Goal: Transaction & Acquisition: Purchase product/service

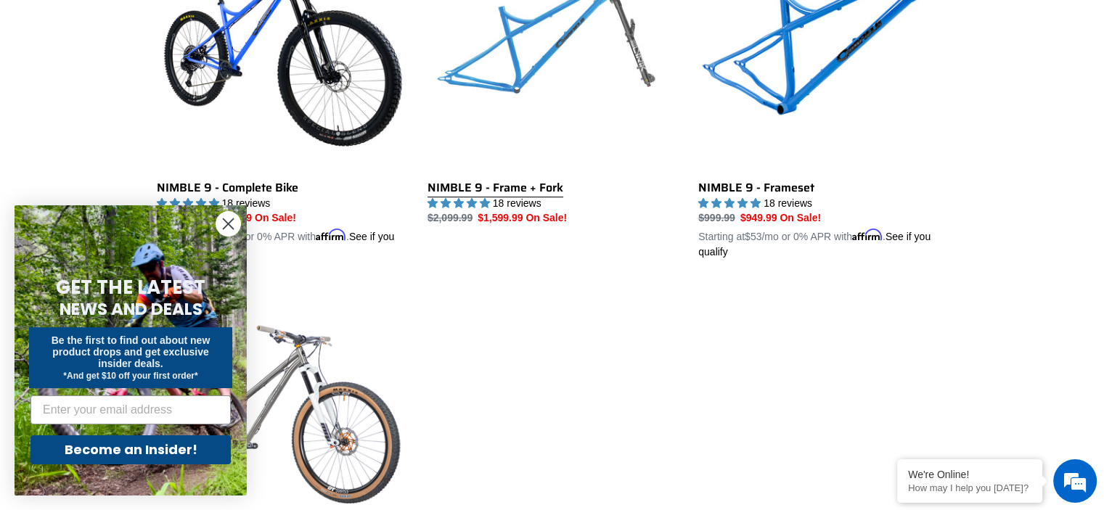
scroll to position [508, 0]
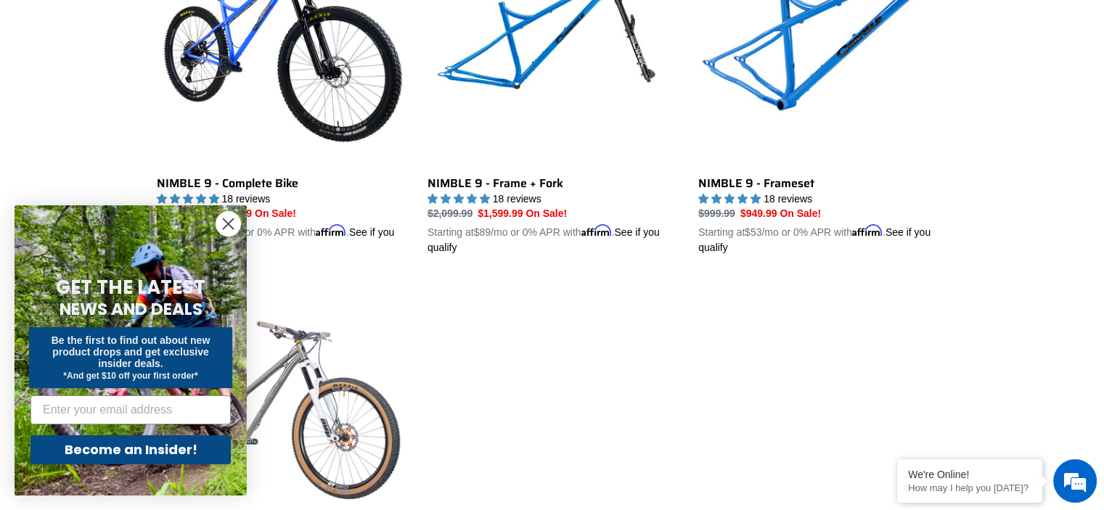
click at [221, 229] on circle "Close dialog" at bounding box center [228, 224] width 24 height 24
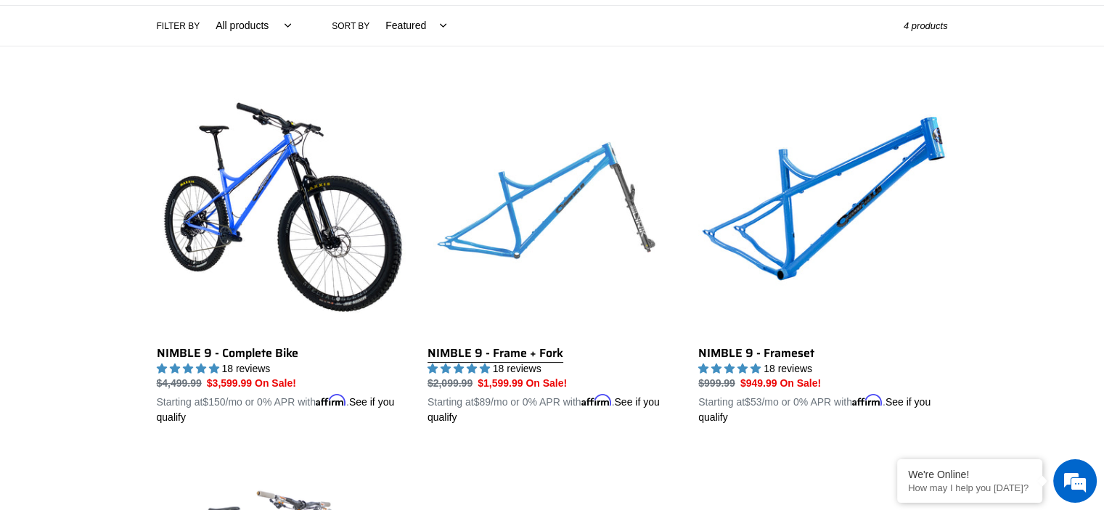
scroll to position [0, 0]
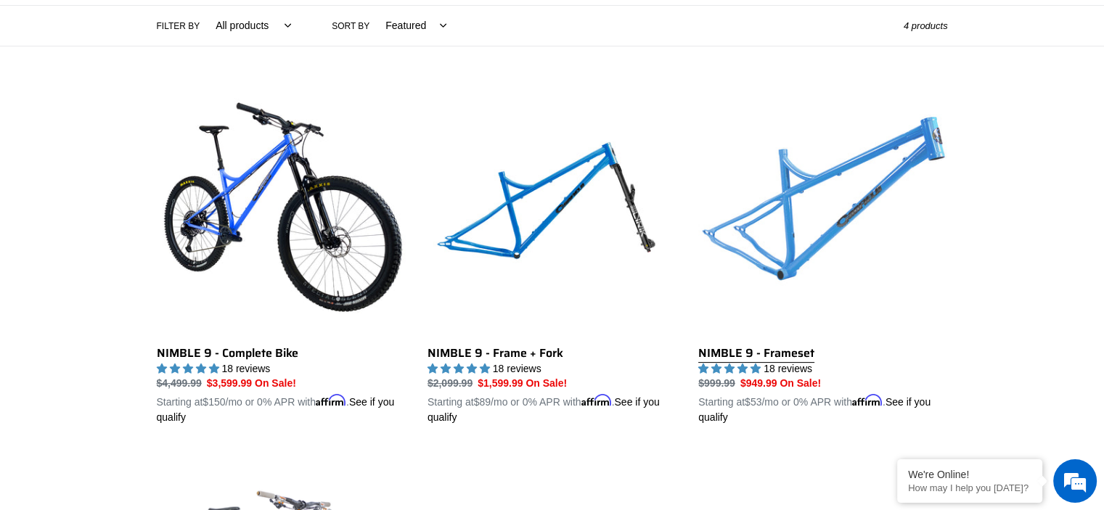
click at [762, 186] on link "NIMBLE 9 - Frameset" at bounding box center [822, 256] width 249 height 340
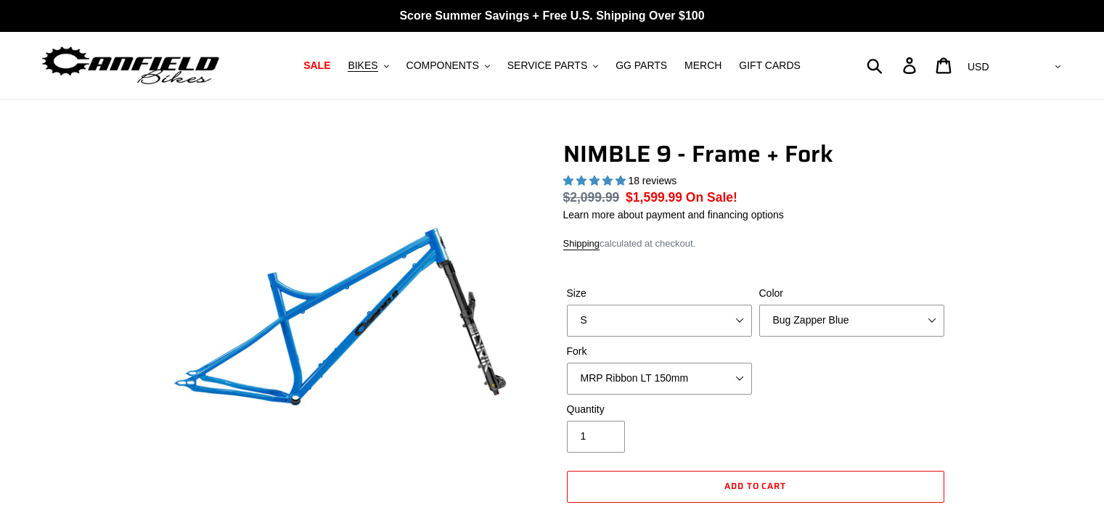
select select "highest-rating"
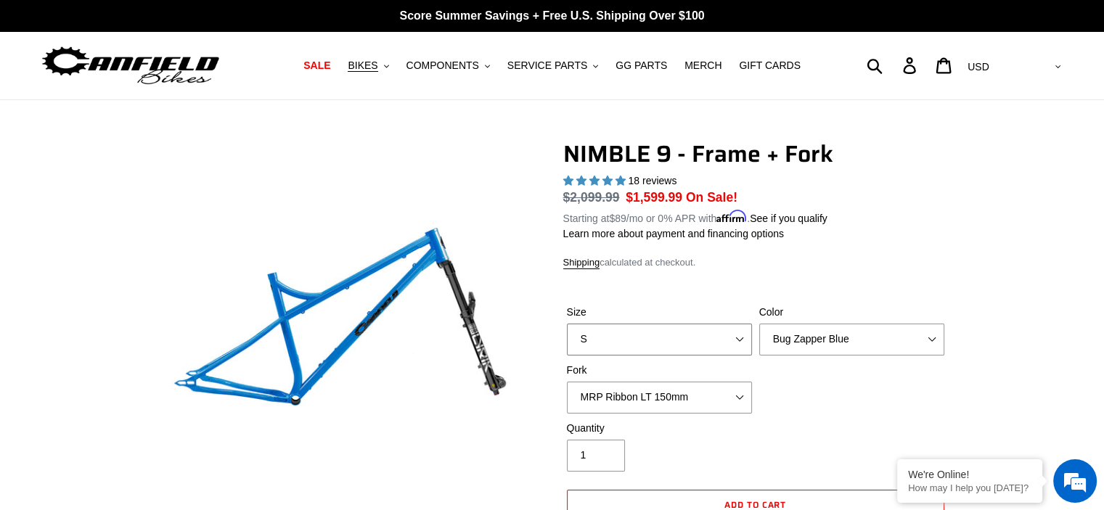
click at [732, 325] on select "S M L XL" at bounding box center [659, 340] width 185 height 32
select select "L"
click at [567, 324] on select "S M L XL" at bounding box center [659, 340] width 185 height 32
click at [830, 348] on select "Bug Zapper Blue Purple Haze - Sold Out Galaxy Black" at bounding box center [851, 340] width 185 height 32
click at [759, 324] on select "Bug Zapper Blue Purple Haze - Sold Out Galaxy Black" at bounding box center [851, 340] width 185 height 32
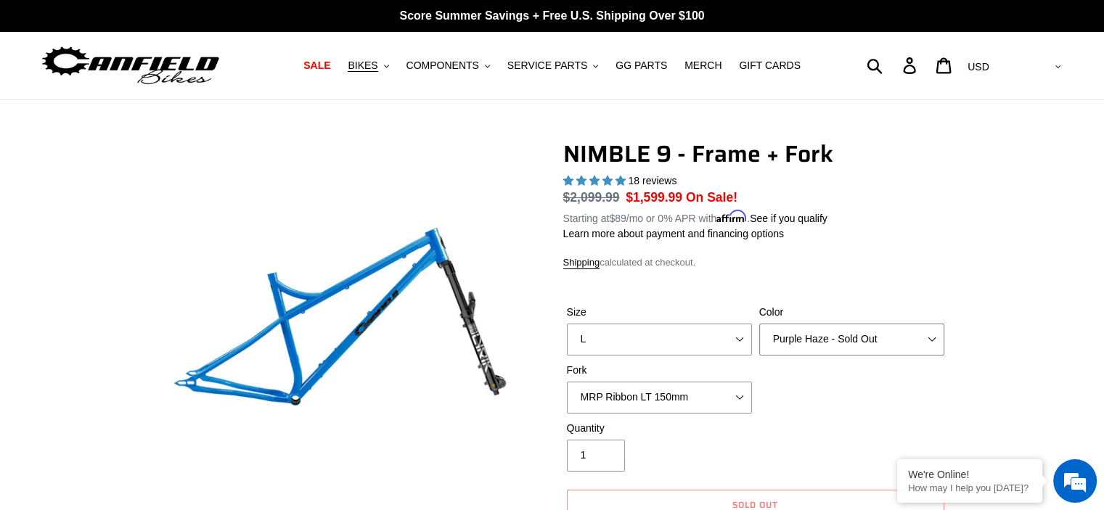
drag, startPoint x: 831, startPoint y: 327, endPoint x: 828, endPoint y: 336, distance: 9.2
click at [831, 327] on select "Bug Zapper Blue Purple Haze - Sold Out Galaxy Black" at bounding box center [851, 340] width 185 height 32
select select "Galaxy Black"
click at [759, 324] on select "Bug Zapper Blue Purple Haze - Sold Out Galaxy Black" at bounding box center [851, 340] width 185 height 32
click at [939, 222] on dl "Regular price $2,099.99 Sale price $1,599.99 On Sale! Unit price / per Starting…" at bounding box center [755, 207] width 385 height 38
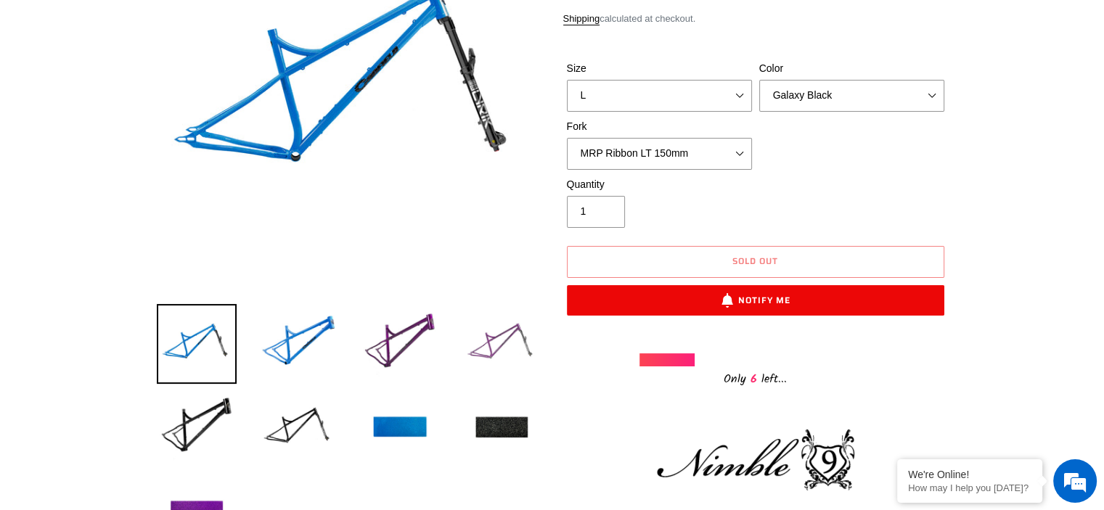
scroll to position [338, 0]
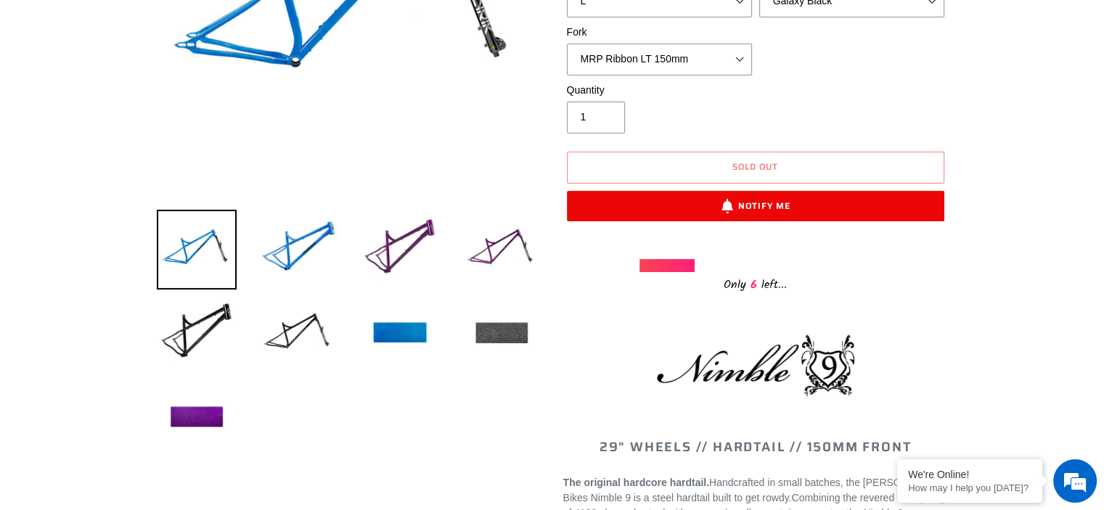
click at [498, 334] on img at bounding box center [502, 334] width 80 height 80
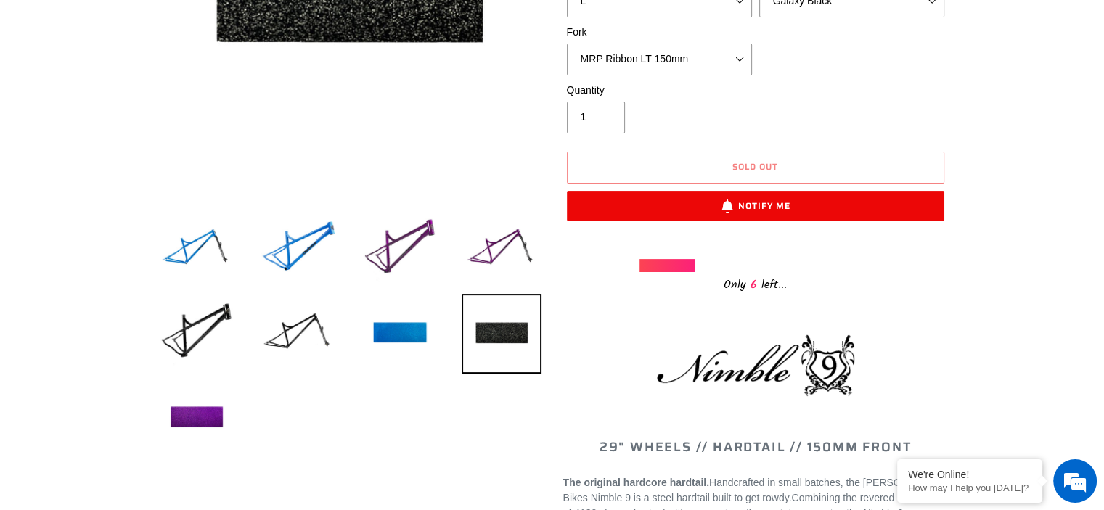
scroll to position [169, 0]
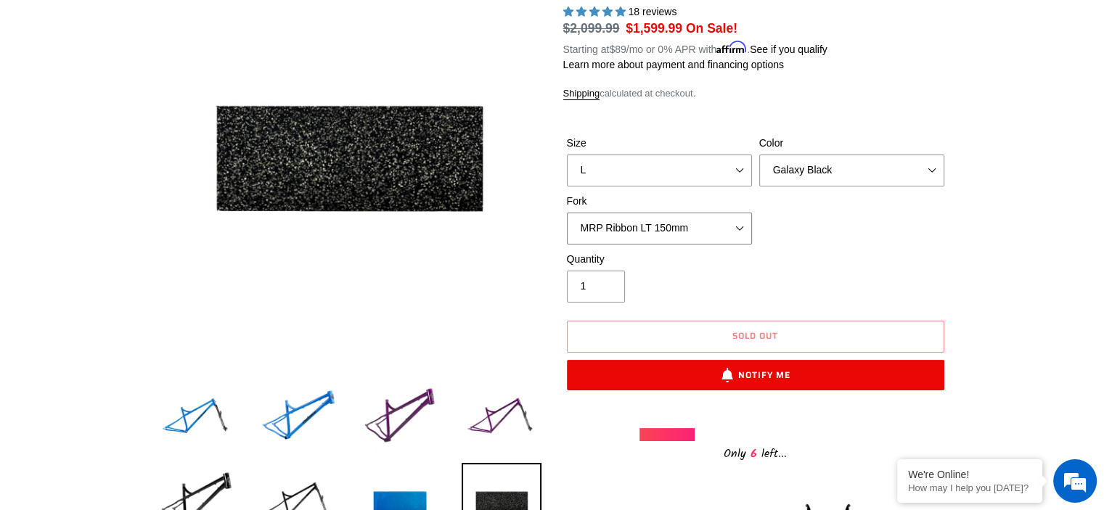
click at [690, 229] on select "MRP Ribbon LT 150mm Fox 36 Factory Grip X 150mm (Special Order) RockShox Lyrik …" at bounding box center [659, 229] width 185 height 32
click at [567, 213] on select "MRP Ribbon LT 150mm Fox 36 Factory Grip X 150mm (Special Order) RockShox Lyrik …" at bounding box center [659, 229] width 185 height 32
click at [714, 220] on select "MRP Ribbon LT 150mm Fox 36 Factory Grip X 150mm (Special Order) RockShox Lyrik …" at bounding box center [659, 229] width 185 height 32
click at [567, 213] on select "MRP Ribbon LT 150mm Fox 36 Factory Grip X 150mm (Special Order) RockShox Lyrik …" at bounding box center [659, 229] width 185 height 32
click at [709, 225] on select "MRP Ribbon LT 150mm Fox 36 Factory Grip X 150mm (Special Order) RockShox Lyrik …" at bounding box center [659, 229] width 185 height 32
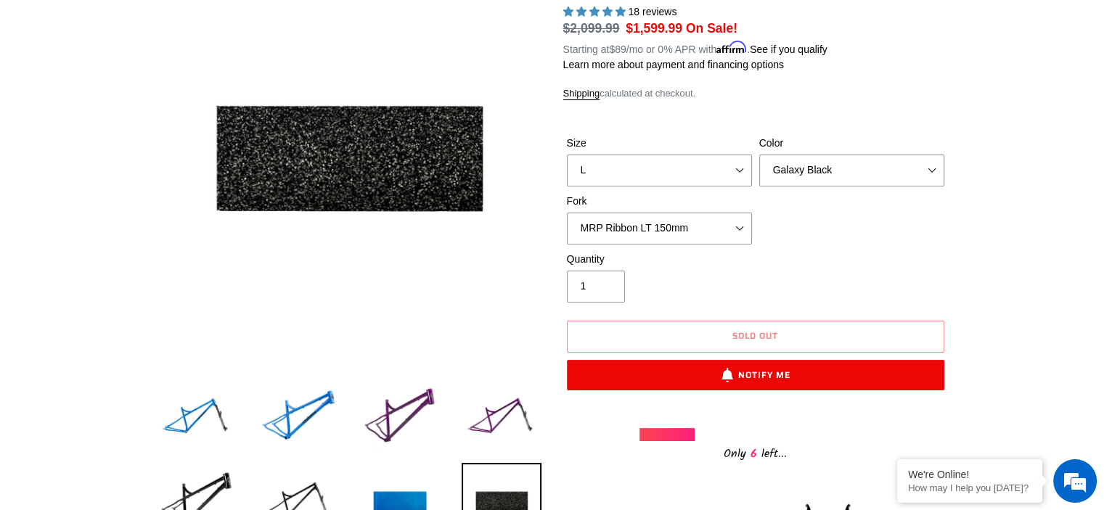
click at [803, 216] on div "Size S M L XL Color Bug Zapper Blue Purple Haze - Sold Out Galaxy Black Fork MR…" at bounding box center [755, 194] width 385 height 116
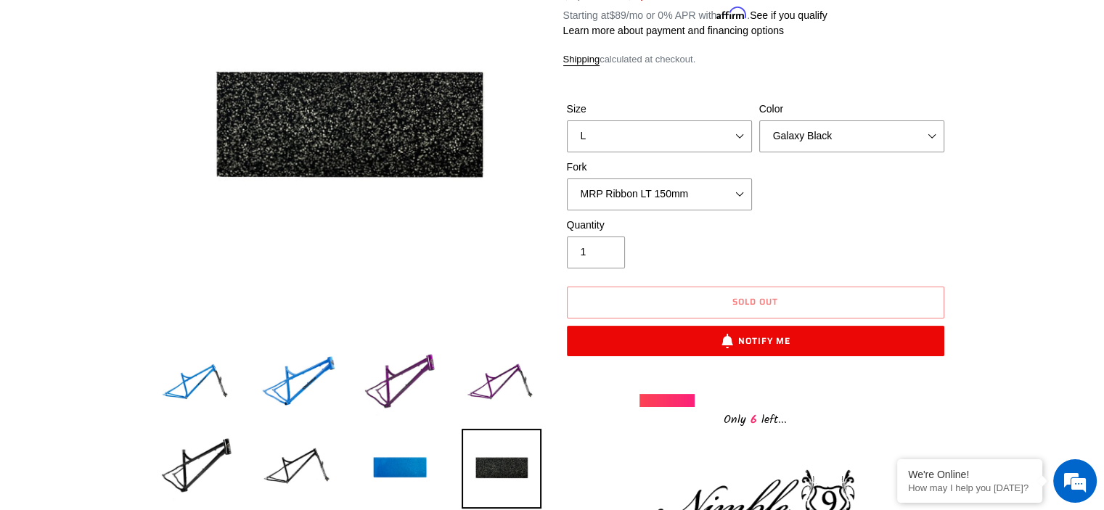
scroll to position [169, 0]
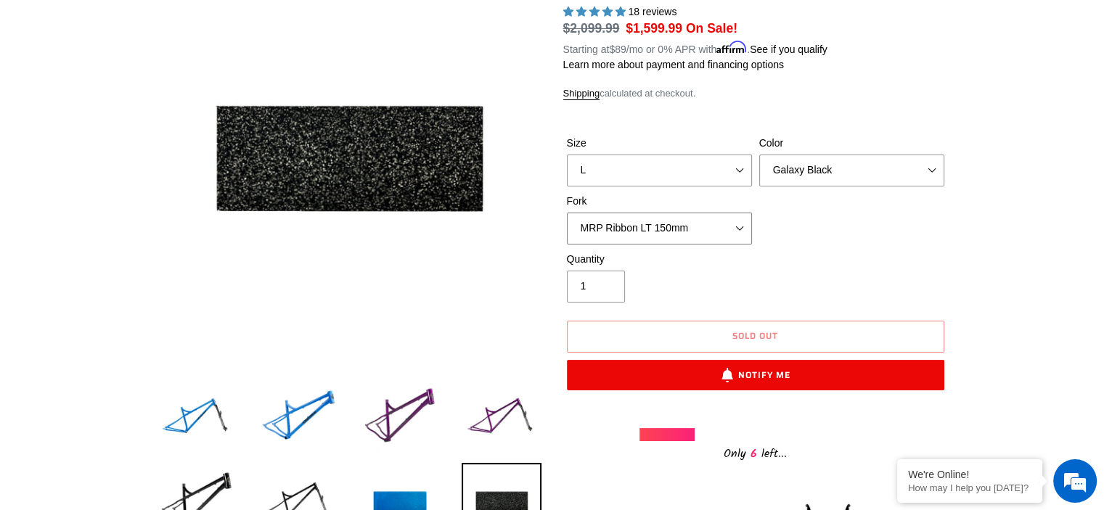
click at [726, 234] on select "MRP Ribbon LT 150mm Fox 36 Factory Grip X 150mm (Special Order) RockShox Lyrik …" at bounding box center [659, 229] width 185 height 32
click at [567, 213] on select "MRP Ribbon LT 150mm Fox 36 Factory Grip X 150mm (Special Order) RockShox Lyrik …" at bounding box center [659, 229] width 185 height 32
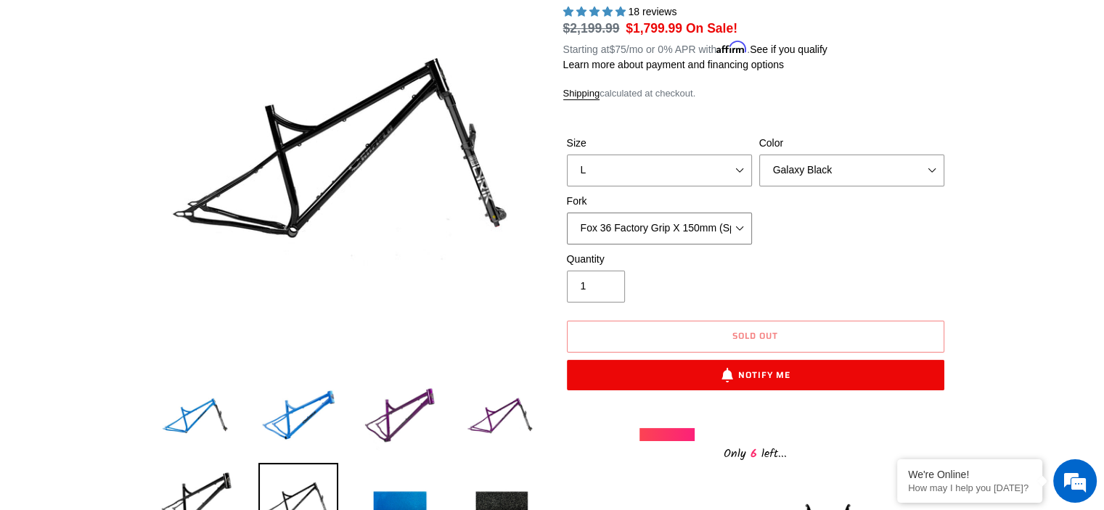
click at [721, 226] on select "MRP Ribbon LT 150mm Fox 36 Factory Grip X 150mm (Special Order) RockShox Lyrik …" at bounding box center [659, 229] width 185 height 32
click at [567, 213] on select "MRP Ribbon LT 150mm Fox 36 Factory Grip X 150mm (Special Order) RockShox Lyrik …" at bounding box center [659, 229] width 185 height 32
drag, startPoint x: 724, startPoint y: 229, endPoint x: 718, endPoint y: 237, distance: 10.5
click at [724, 229] on select "MRP Ribbon LT 150mm Fox 36 Factory Grip X 150mm (Special Order) RockShox Lyrik …" at bounding box center [659, 229] width 185 height 32
select select "MRP Ribbon LT 150mm"
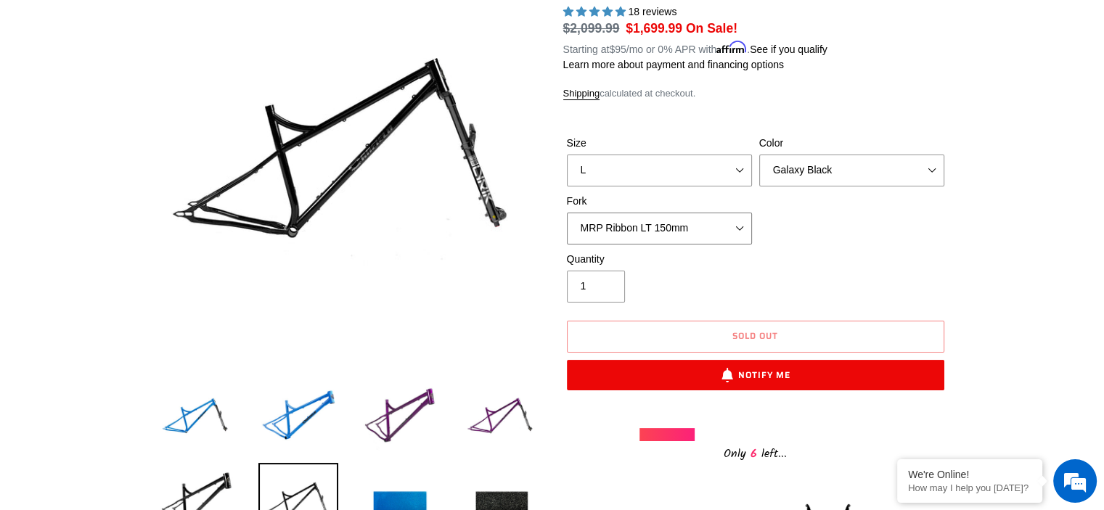
click at [567, 213] on select "MRP Ribbon LT 150mm Fox 36 Factory Grip X 150mm (Special Order) RockShox Lyrik …" at bounding box center [659, 229] width 185 height 32
click at [811, 173] on select "Bug Zapper Blue Purple Haze - Sold Out Galaxy Black" at bounding box center [851, 171] width 185 height 32
select select "Bug Zapper Blue"
click at [759, 155] on select "Bug Zapper Blue Purple Haze - Sold Out Galaxy Black" at bounding box center [851, 171] width 185 height 32
drag, startPoint x: 835, startPoint y: 250, endPoint x: 803, endPoint y: 181, distance: 75.7
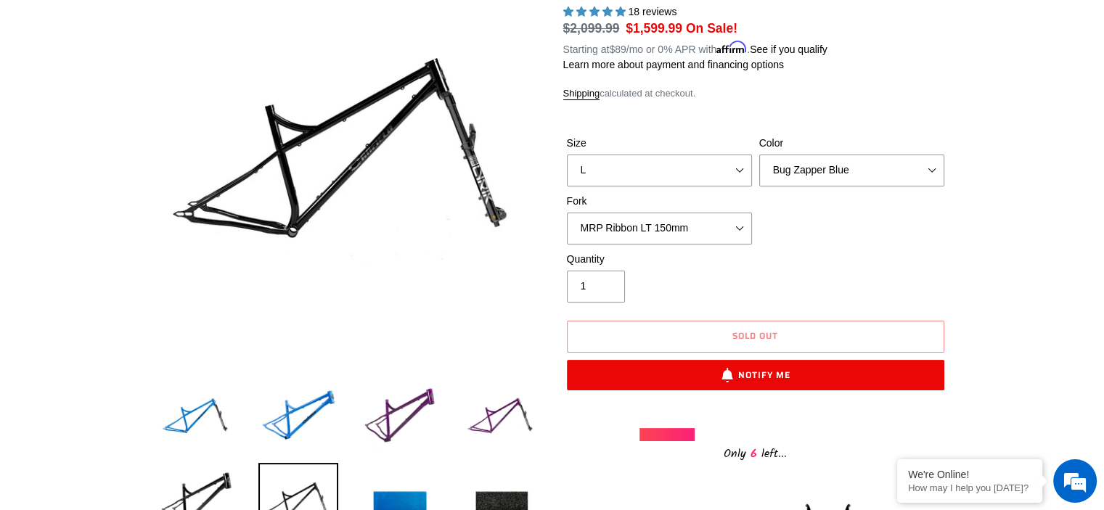
click at [835, 243] on form "Size S M L XL Color Bug Zapper Blue Purple Haze - Sold Out Galaxy Black Fork MR…" at bounding box center [755, 258] width 385 height 292
click at [711, 171] on select "S M L XL" at bounding box center [659, 171] width 185 height 32
drag, startPoint x: 795, startPoint y: 235, endPoint x: 621, endPoint y: 295, distance: 185.0
click at [624, 315] on form "Size S M L XL Color Bug Zapper Blue Purple Haze - Sold Out Galaxy Black Fork MR…" at bounding box center [755, 258] width 385 height 292
click at [613, 287] on input "1" at bounding box center [596, 287] width 58 height 32
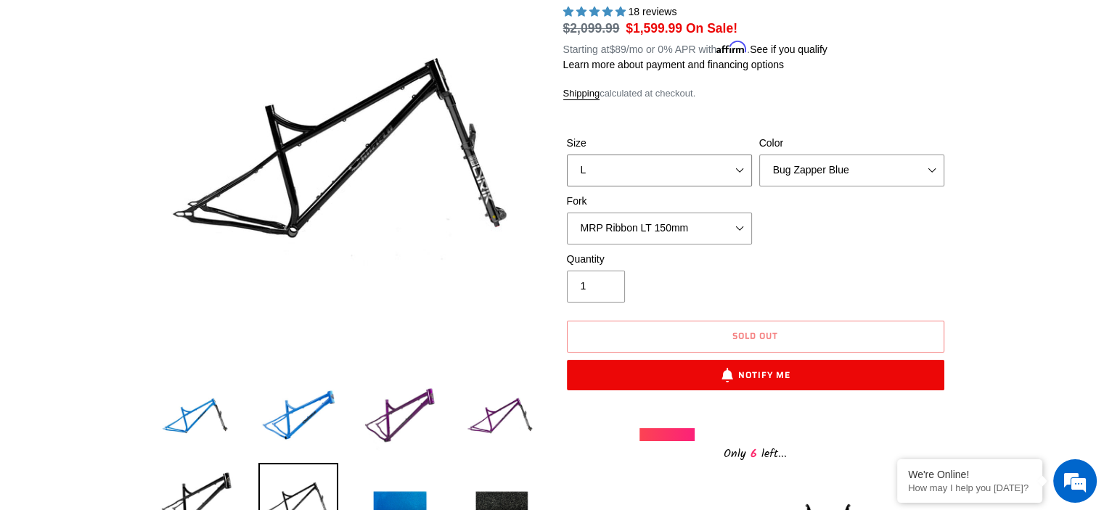
click at [711, 172] on select "S M L XL" at bounding box center [659, 171] width 185 height 32
click at [567, 155] on select "S M L XL" at bounding box center [659, 171] width 185 height 32
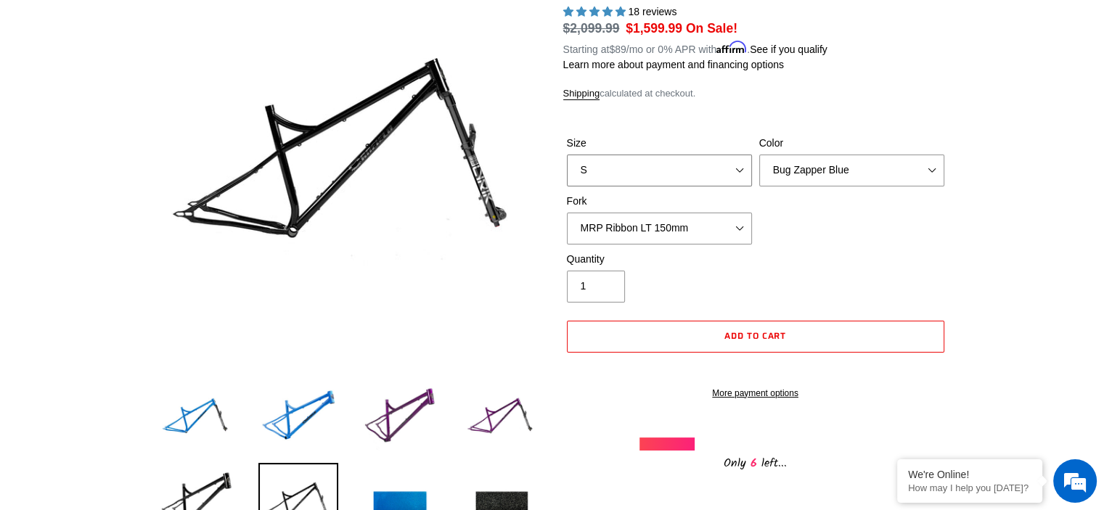
drag, startPoint x: 694, startPoint y: 163, endPoint x: 685, endPoint y: 181, distance: 19.5
click at [694, 165] on select "S M L XL" at bounding box center [659, 171] width 185 height 32
click at [567, 155] on select "S M L XL" at bounding box center [659, 171] width 185 height 32
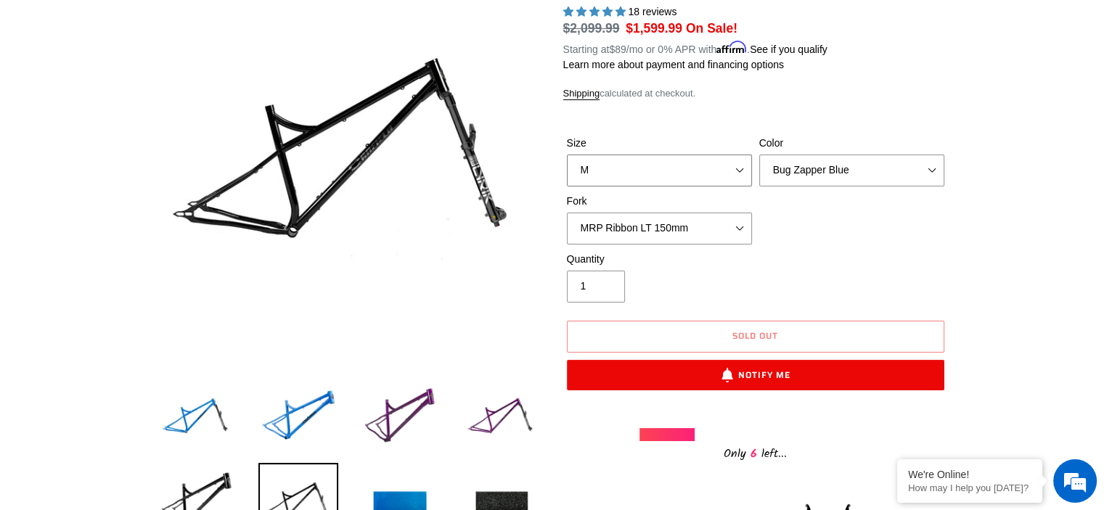
click at [682, 176] on select "S M L XL" at bounding box center [659, 171] width 185 height 32
select select "XL"
click at [567, 155] on select "S M L XL" at bounding box center [659, 171] width 185 height 32
drag, startPoint x: 827, startPoint y: 232, endPoint x: 837, endPoint y: 213, distance: 20.4
click at [833, 229] on div "Size S M L XL Color Bug Zapper Blue Purple Haze - Sold Out Galaxy Black Fork MR…" at bounding box center [755, 194] width 385 height 116
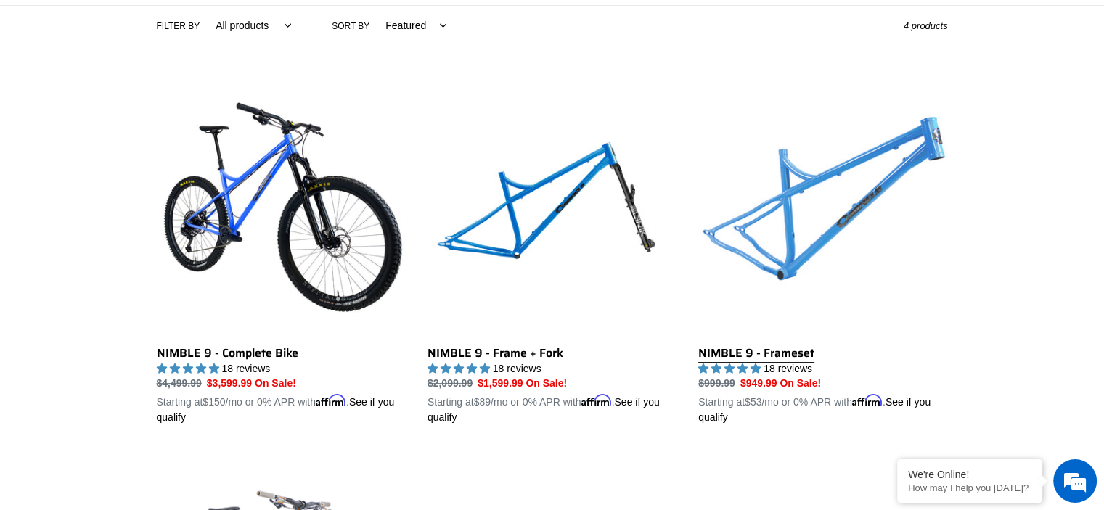
click at [859, 209] on link "NIMBLE 9 - Frameset" at bounding box center [822, 256] width 249 height 340
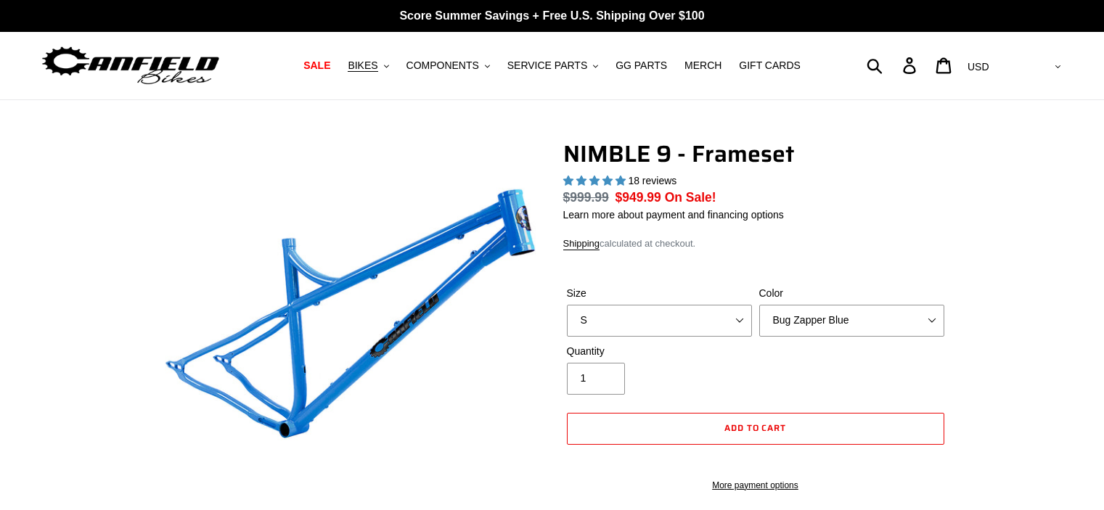
select select "highest-rating"
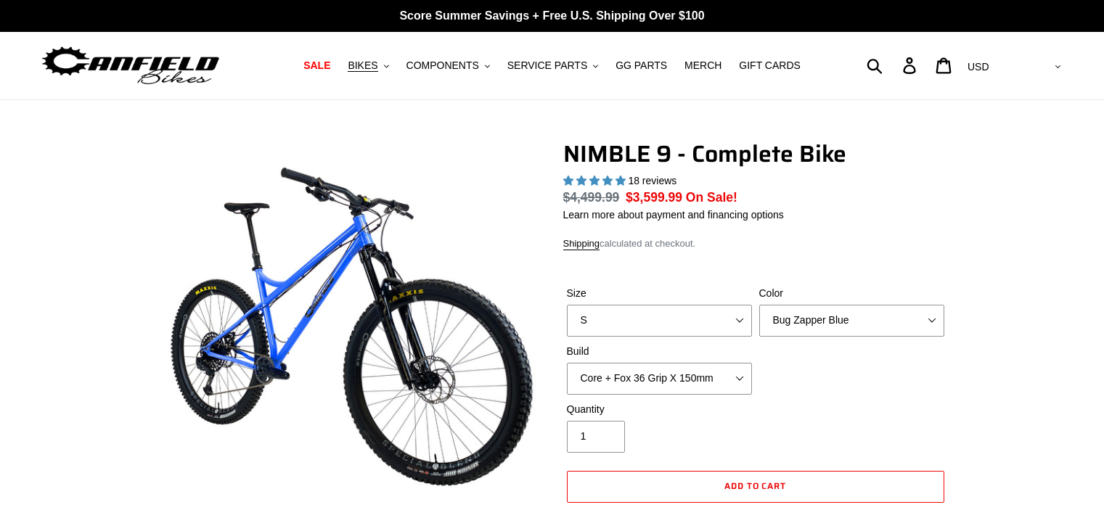
select select "highest-rating"
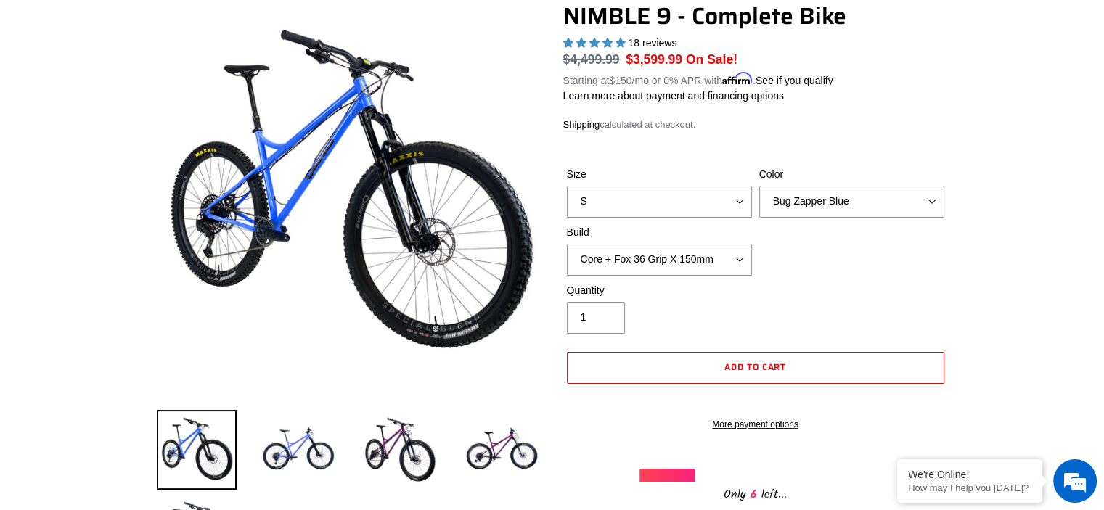
scroll to position [169, 0]
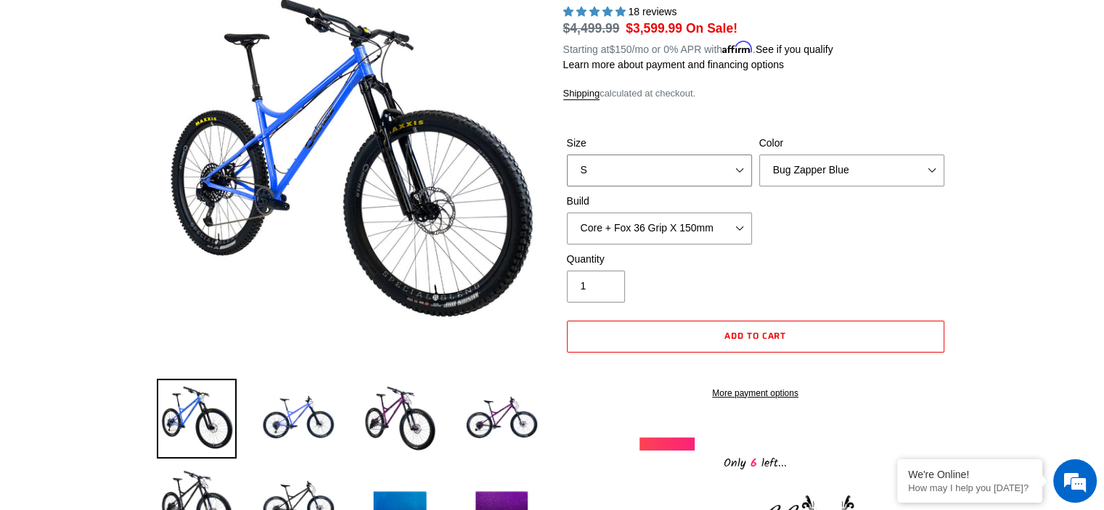
click at [716, 171] on select "S M L XL" at bounding box center [659, 171] width 185 height 32
select select "L"
click at [567, 155] on select "S M L XL" at bounding box center [659, 171] width 185 height 32
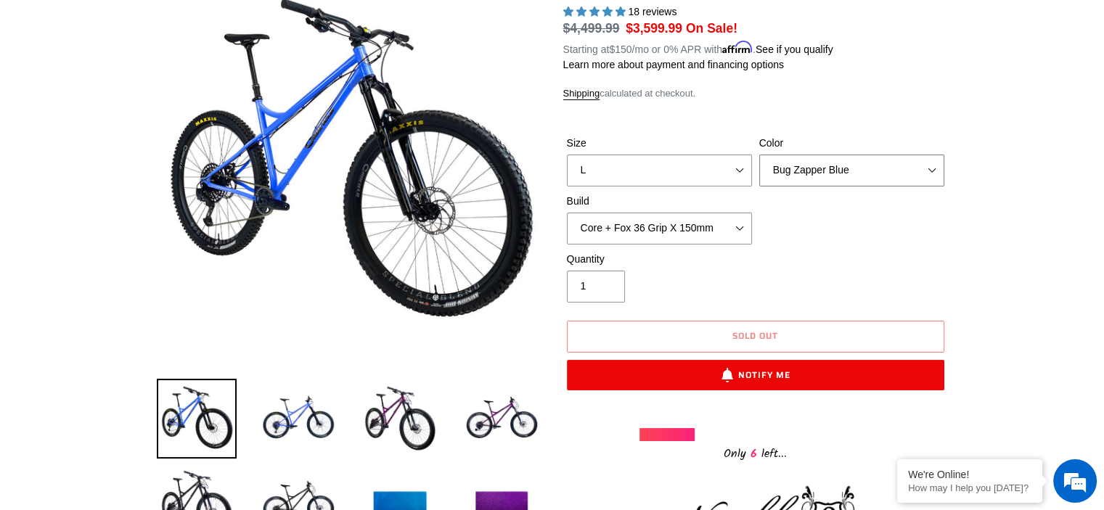
drag, startPoint x: 807, startPoint y: 173, endPoint x: 792, endPoint y: 182, distance: 16.9
click at [807, 173] on select "Bug Zapper Blue Purple Haze - Sold Out Galaxy Black" at bounding box center [851, 171] width 185 height 32
click at [759, 155] on select "Bug Zapper Blue Purple Haze - Sold Out Galaxy Black" at bounding box center [851, 171] width 185 height 32
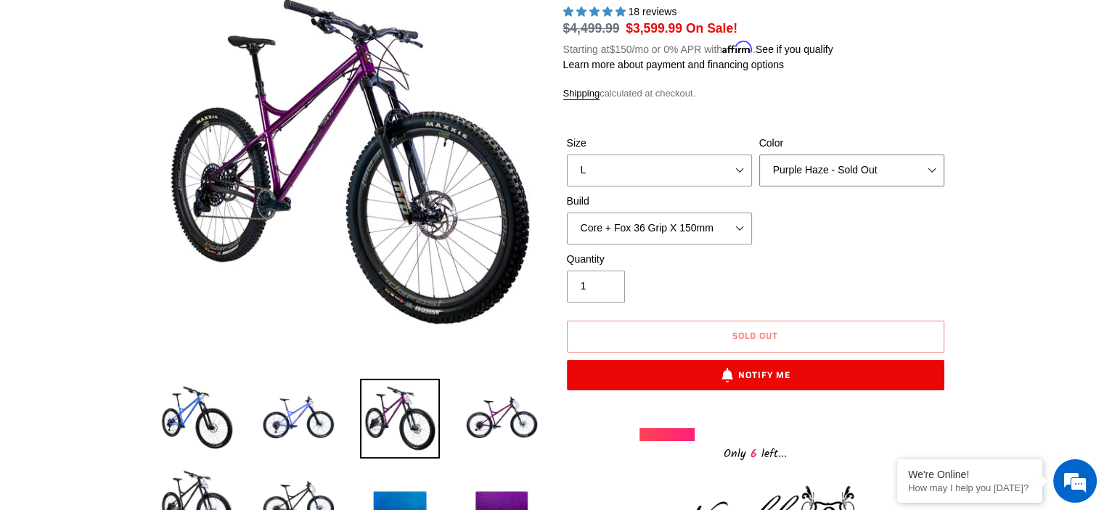
click at [830, 171] on select "Bug Zapper Blue Purple Haze - Sold Out Galaxy Black" at bounding box center [851, 171] width 185 height 32
select select "Galaxy Black"
click at [759, 155] on select "Bug Zapper Blue Purple Haze - Sold Out Galaxy Black" at bounding box center [851, 171] width 185 height 32
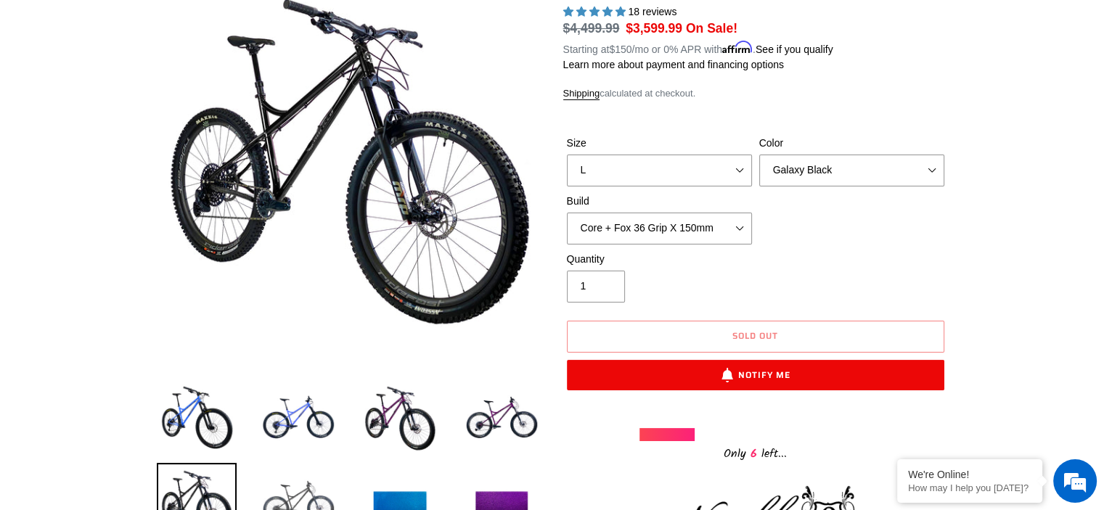
click at [314, 499] on img at bounding box center [298, 503] width 80 height 80
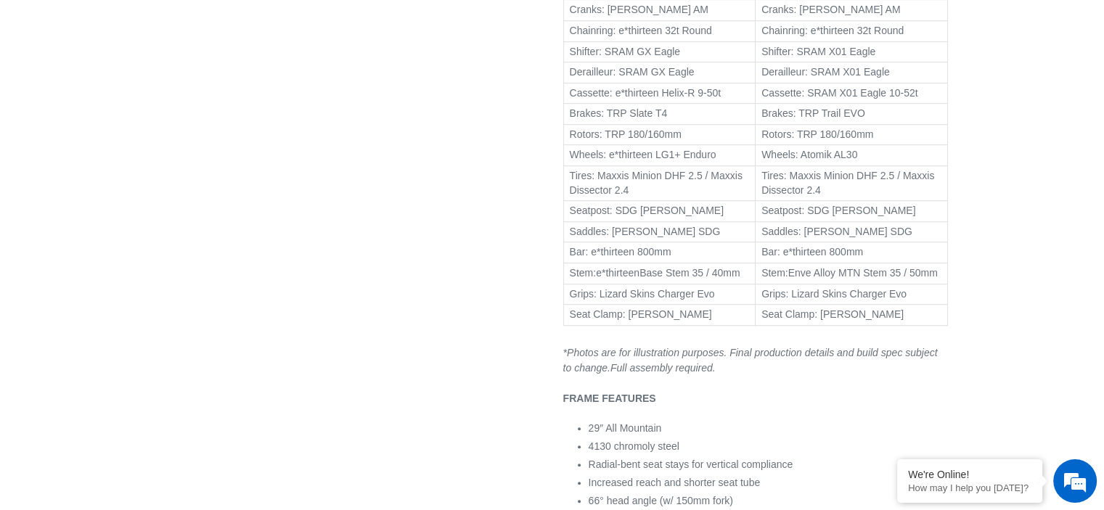
scroll to position [1016, 0]
